Goal: Contribute content: Add original content to the website for others to see

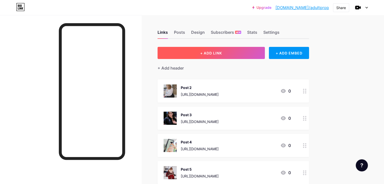
click at [245, 51] on button "+ ADD LINK" at bounding box center [211, 53] width 107 height 12
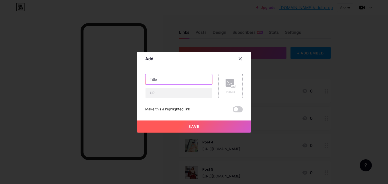
click at [174, 78] on input "text" at bounding box center [178, 79] width 67 height 10
type input "O"
type input "Post 8"
click at [177, 97] on input "text" at bounding box center [178, 93] width 67 height 10
paste input "[URL][DOMAIN_NAME]"
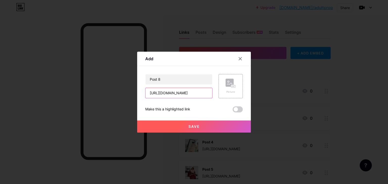
scroll to position [0, 38]
type input "[URL][DOMAIN_NAME]"
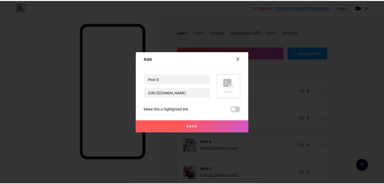
scroll to position [0, 0]
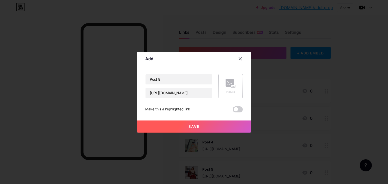
click at [232, 84] on icon at bounding box center [230, 83] width 10 height 9
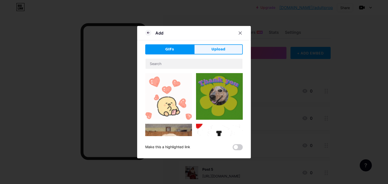
click at [211, 48] on span "Upload" at bounding box center [218, 49] width 14 height 5
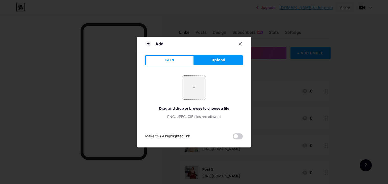
click at [190, 88] on input "file" at bounding box center [194, 88] width 24 height 24
type input "C:\fakepath\Screenshot [DATE] 022936.png"
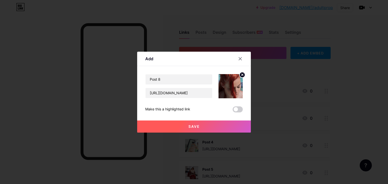
click at [204, 124] on button "Save" at bounding box center [194, 127] width 114 height 12
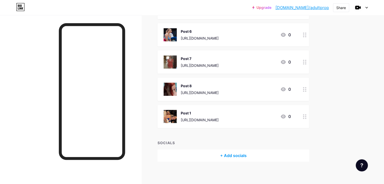
scroll to position [168, 0]
